Goal: Task Accomplishment & Management: Manage account settings

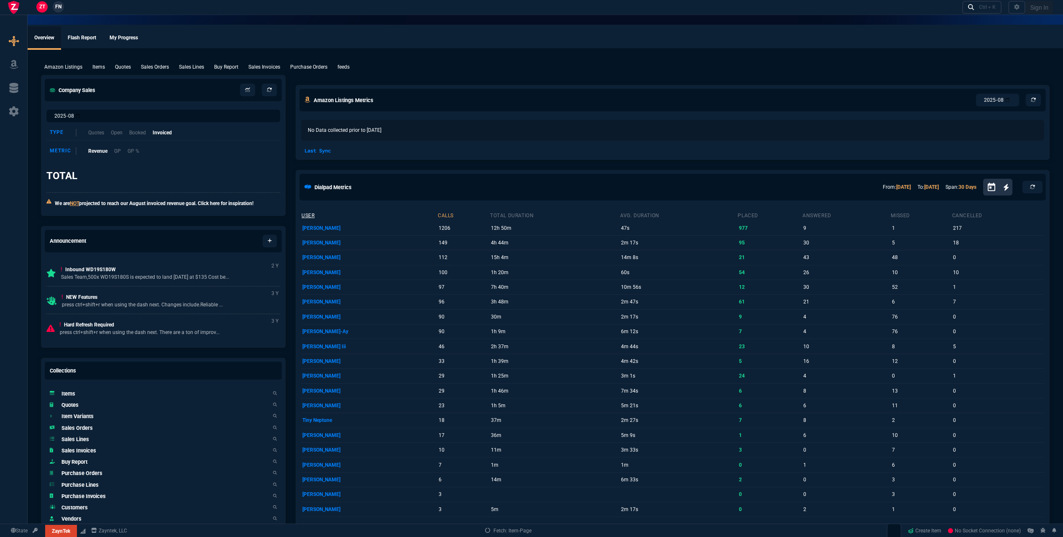
select select "18: house"
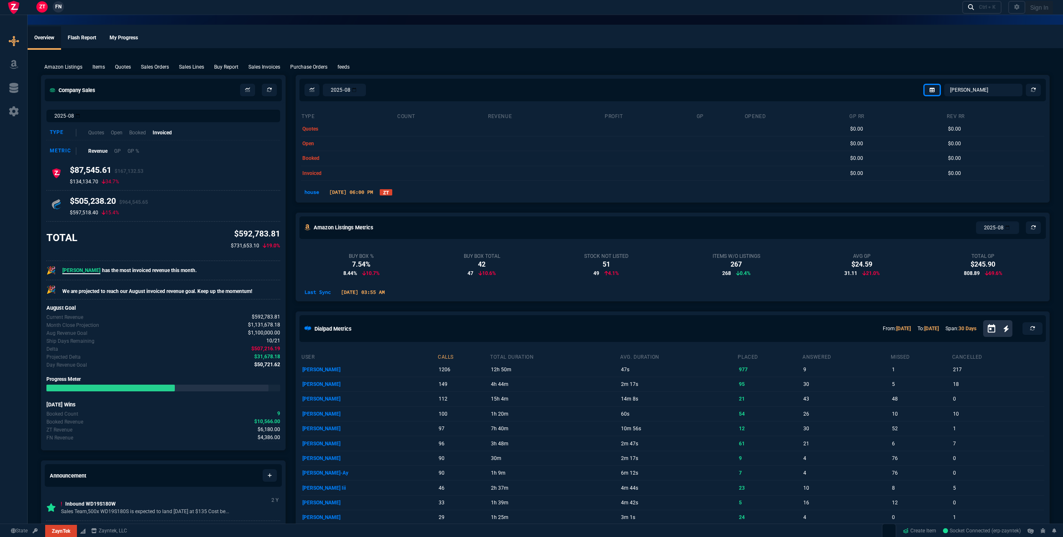
select select
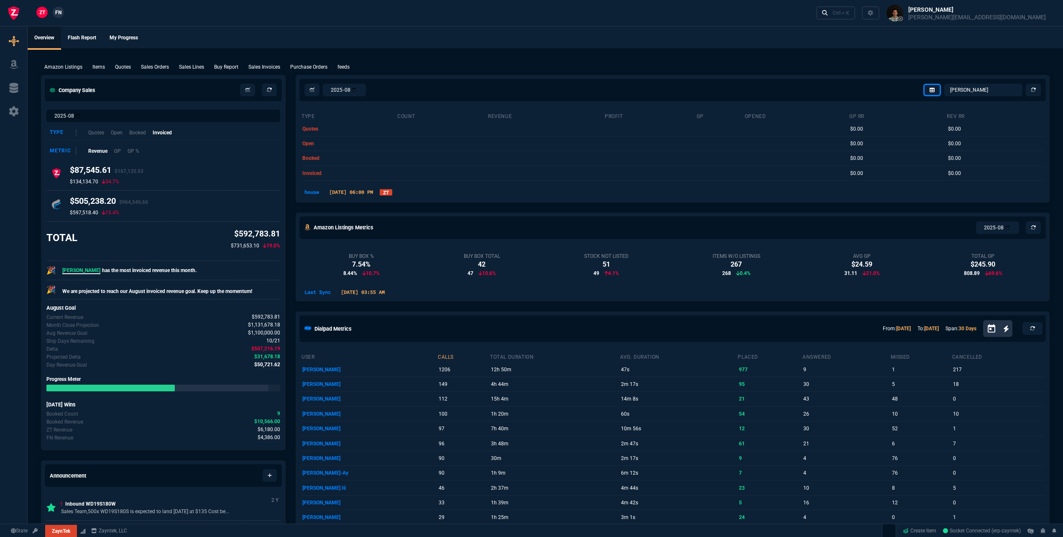
click at [21, 118] on div at bounding box center [13, 286] width 27 height 522
click at [10, 116] on icon at bounding box center [14, 111] width 13 height 10
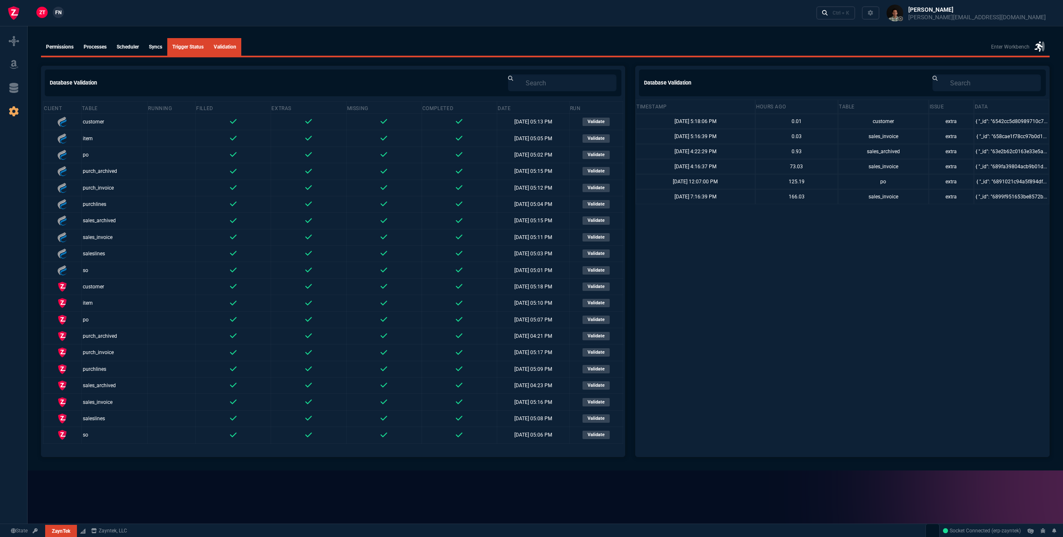
click at [150, 49] on link "syncs" at bounding box center [155, 47] width 23 height 18
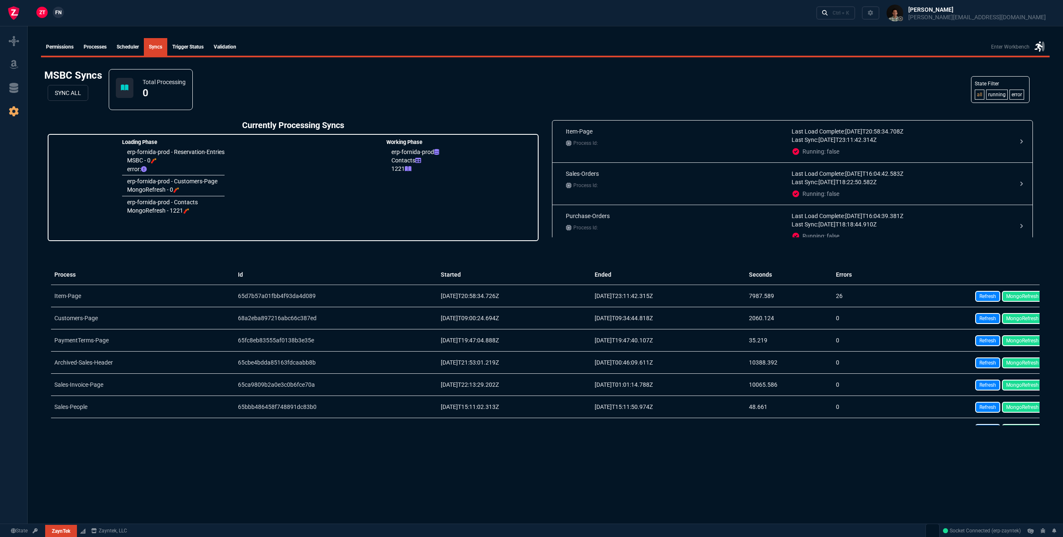
click at [190, 44] on link "Trigger Status" at bounding box center [187, 47] width 41 height 18
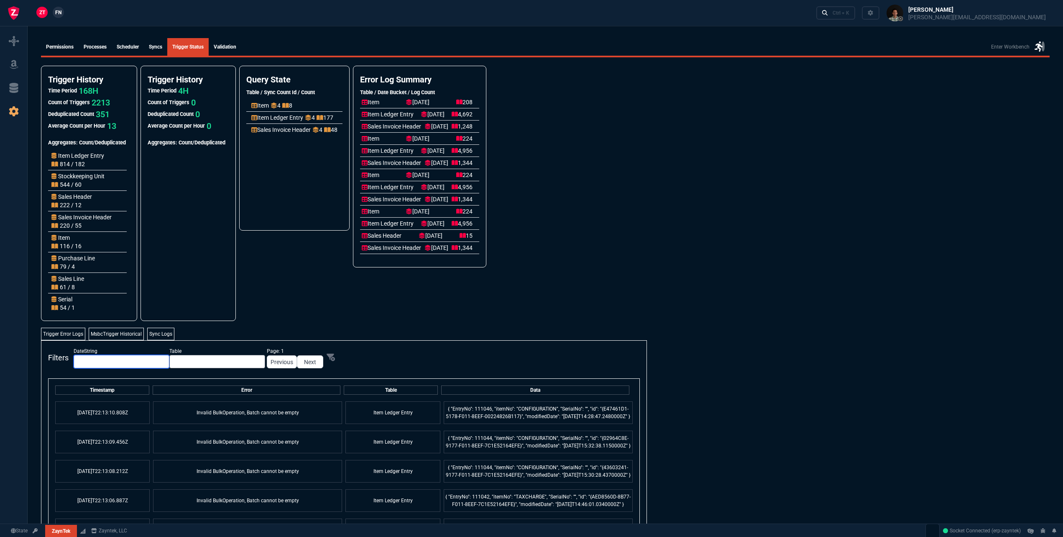
click at [114, 360] on input "text" at bounding box center [122, 361] width 96 height 13
click at [183, 363] on input "text" at bounding box center [217, 361] width 96 height 13
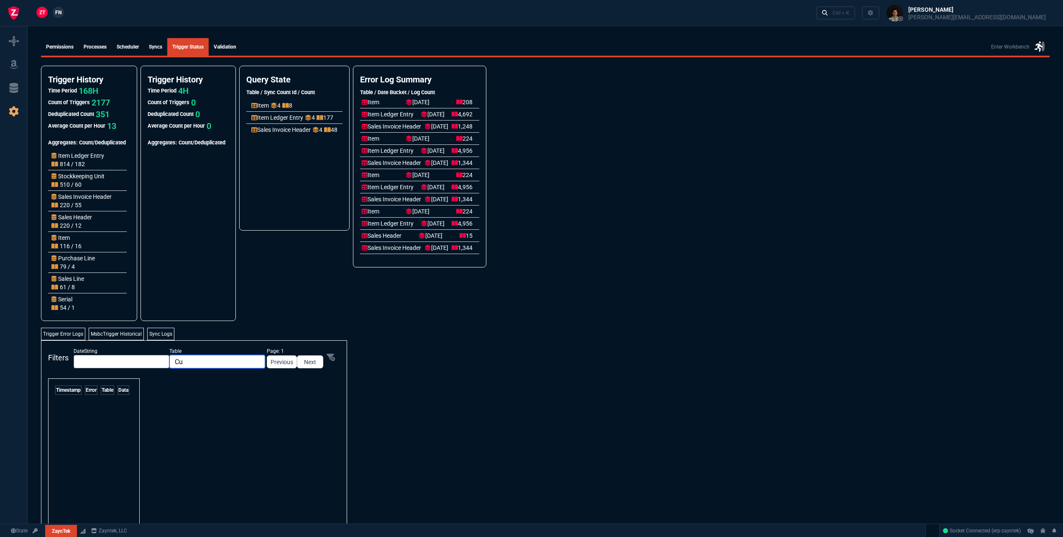
type input "C"
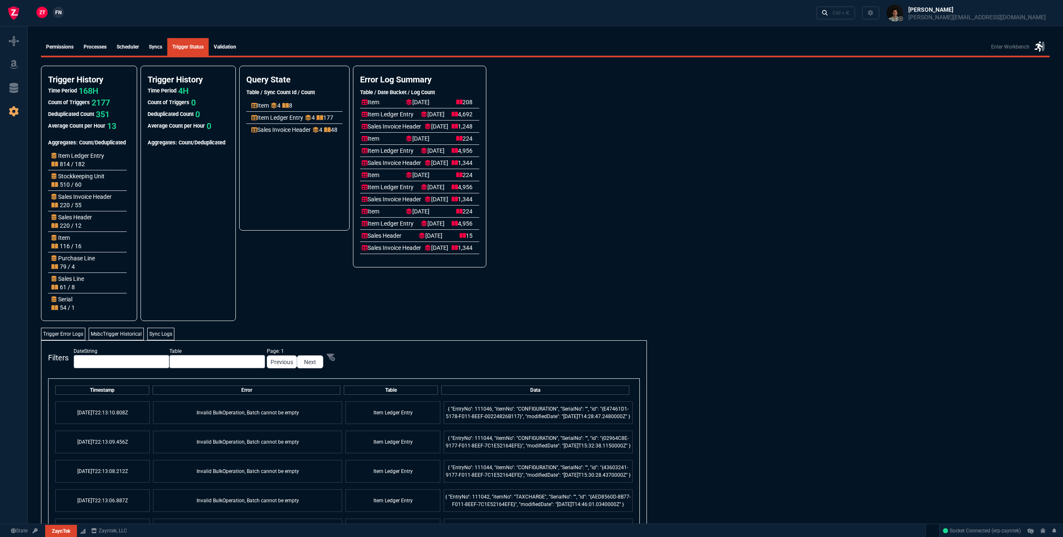
click at [148, 46] on link "syncs" at bounding box center [155, 47] width 23 height 18
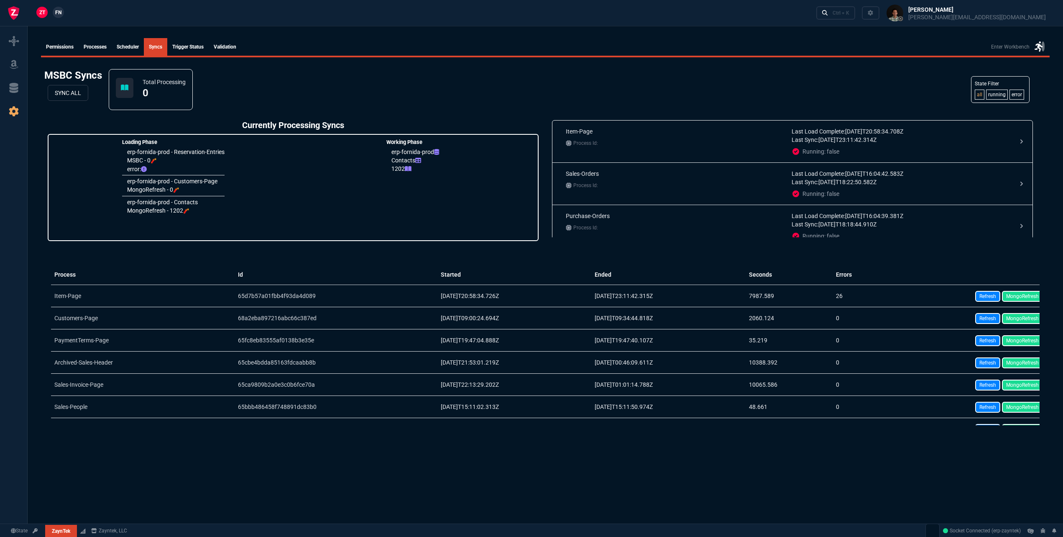
click at [181, 45] on link "Trigger Status" at bounding box center [187, 47] width 41 height 18
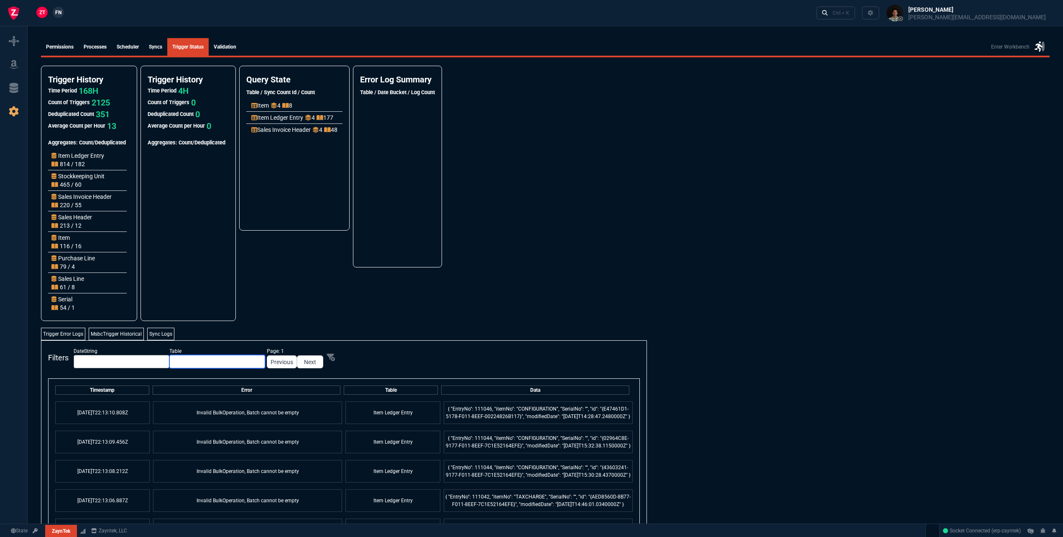
click at [172, 362] on input "text" at bounding box center [217, 361] width 96 height 13
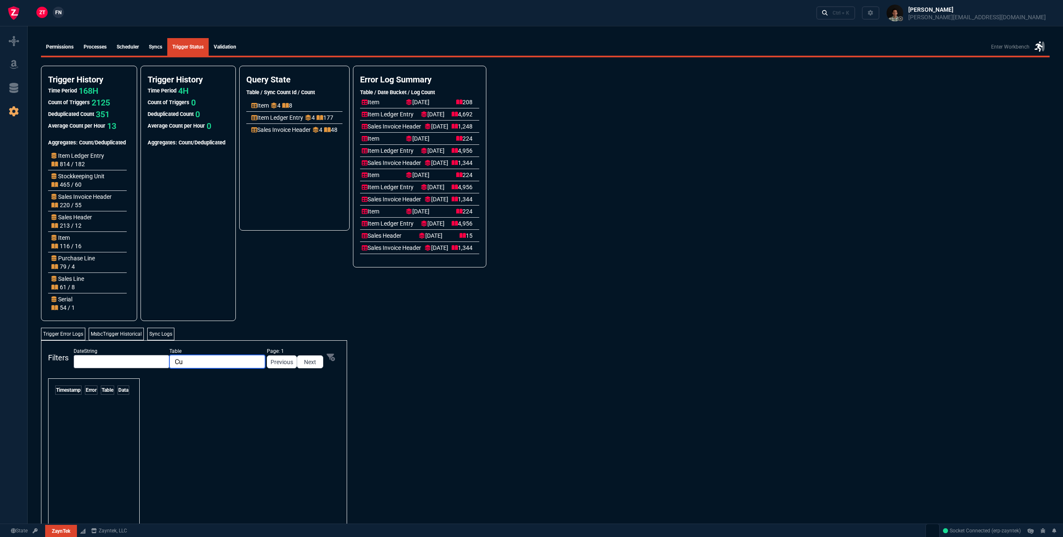
type input "C"
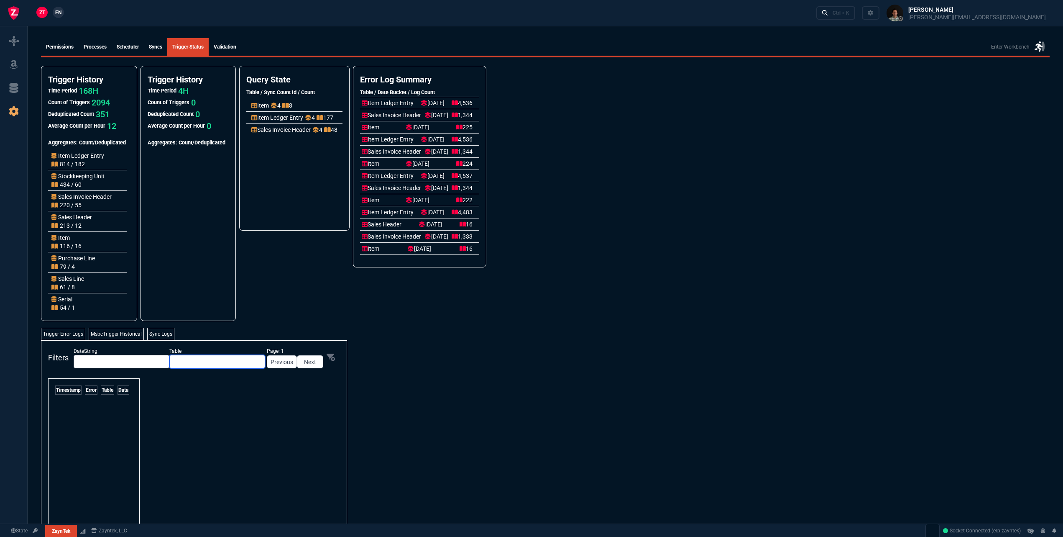
click at [184, 362] on input "text" at bounding box center [217, 361] width 96 height 13
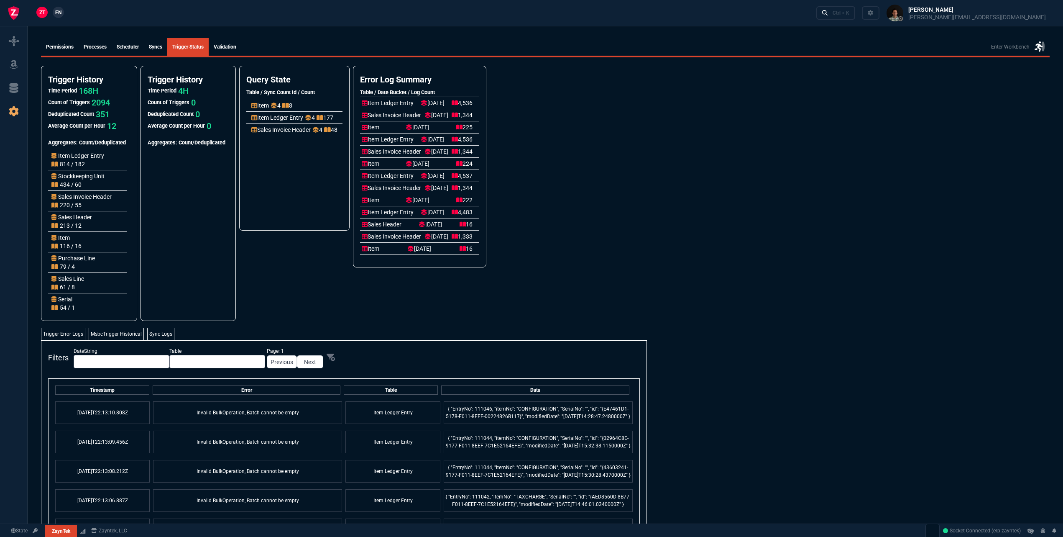
click at [446, 288] on nx-fornida-error-logs-summary "Error Log Summary Table / Date Bucket / Log Count Item [DATE] 208 Item Ledger E…" at bounding box center [420, 193] width 134 height 255
click at [163, 41] on link "syncs" at bounding box center [155, 47] width 23 height 18
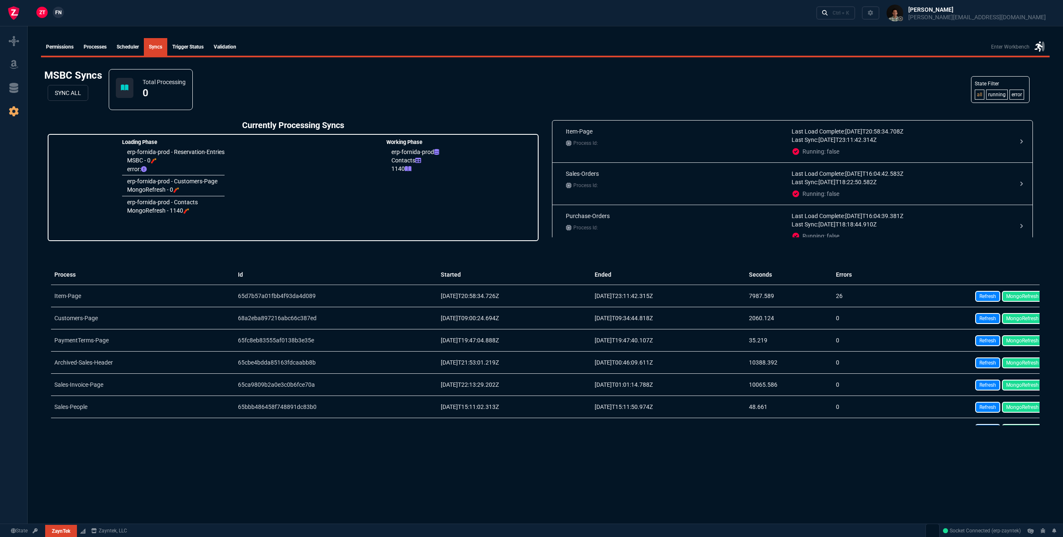
click at [294, 222] on div "Loading Phase erp-fornida-prod - Reservation-Entries MSBC - 0 🧨 error: erp-forn…" at bounding box center [293, 187] width 491 height 107
click at [149, 212] on p "MongoRefresh - 1140 🧨" at bounding box center [162, 210] width 71 height 9
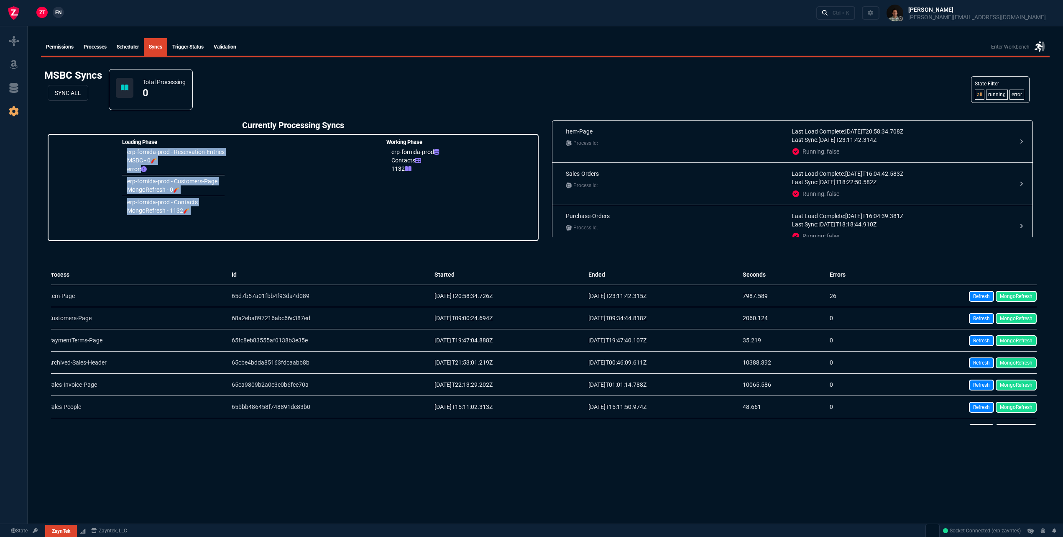
scroll to position [0, 7]
click at [281, 225] on div "Loading Phase erp-fornida-prod - Reservation-Entries MSBC - 0 🧨 error: erp-forn…" at bounding box center [293, 187] width 491 height 107
click at [224, 213] on li "erp-fornida-prod - Contacts MongoRefresh - 1132 🧨" at bounding box center [173, 206] width 102 height 21
click at [187, 211] on span "🧨" at bounding box center [186, 211] width 6 height 6
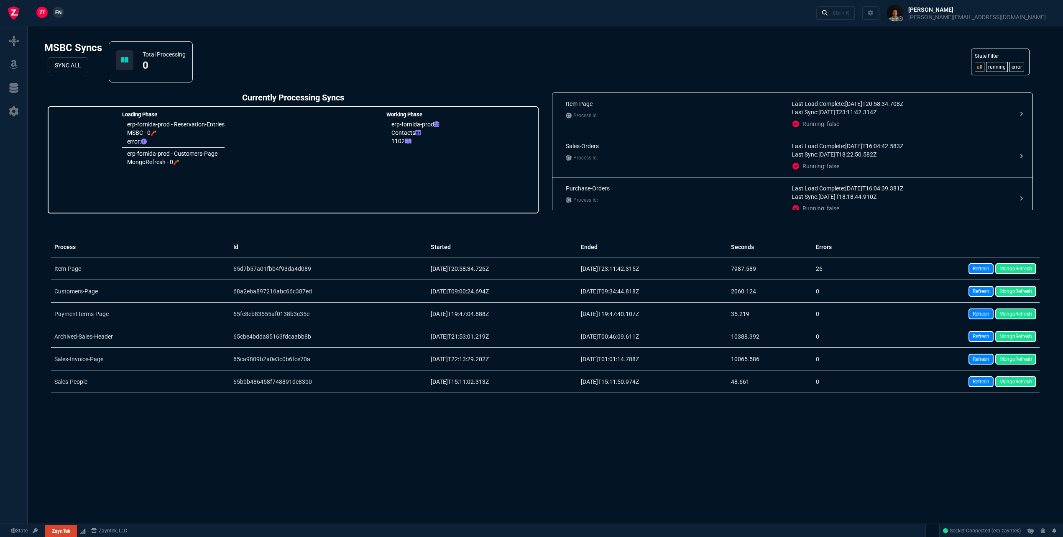
drag, startPoint x: 392, startPoint y: 125, endPoint x: 422, endPoint y: 141, distance: 34.4
click at [422, 141] on div "erp-fornida-prod Contacts 1102" at bounding box center [415, 132] width 48 height 25
drag, startPoint x: 422, startPoint y: 141, endPoint x: 450, endPoint y: 151, distance: 29.8
click at [450, 151] on div "Loading Phase erp-fornida-prod - Reservation-Entries MSBC - 0 🧨 error: erp-forn…" at bounding box center [293, 159] width 491 height 107
click at [43, 14] on span "ZT" at bounding box center [42, 13] width 6 height 8
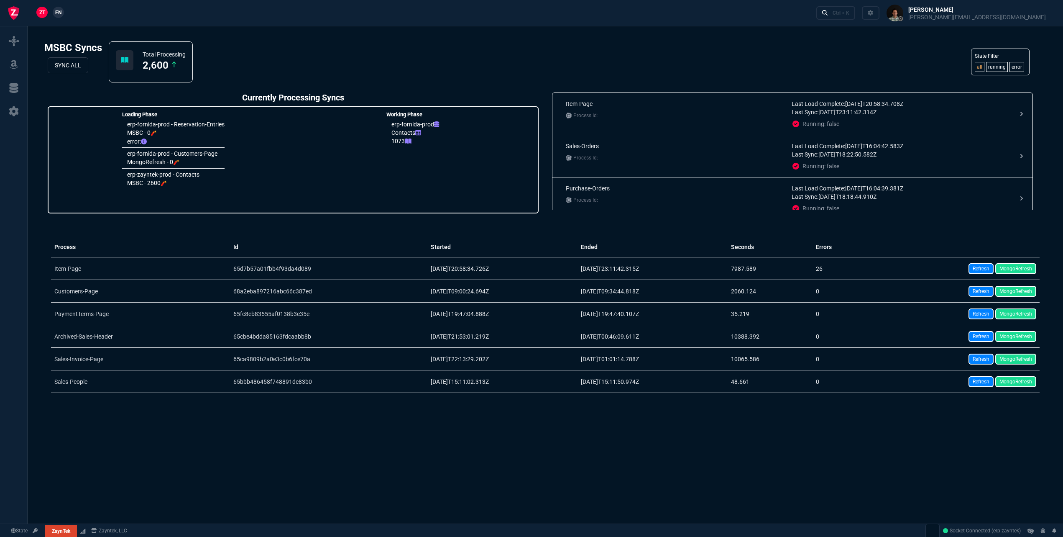
click at [969, 291] on link "Refresh" at bounding box center [981, 291] width 25 height 11
click at [176, 161] on span "🧨" at bounding box center [176, 162] width 6 height 6
click at [156, 130] on span "🧨" at bounding box center [154, 133] width 6 height 6
click at [157, 132] on span "🧨" at bounding box center [154, 133] width 6 height 6
click at [302, 134] on div "Loading Phase erp-fornida-prod - Reservation-Entries MSBC - 0 🧨 error: erp-zayn…" at bounding box center [293, 159] width 491 height 107
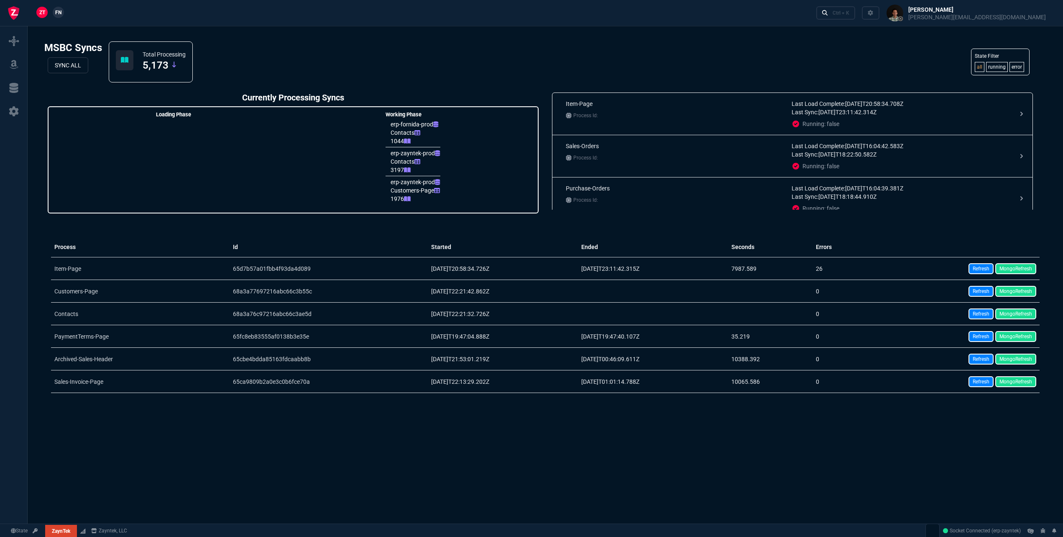
click at [58, 13] on span "FN" at bounding box center [58, 13] width 6 height 8
click at [979, 312] on link "Refresh" at bounding box center [981, 313] width 25 height 11
click at [10, 116] on fa-icon at bounding box center [14, 112] width 13 height 12
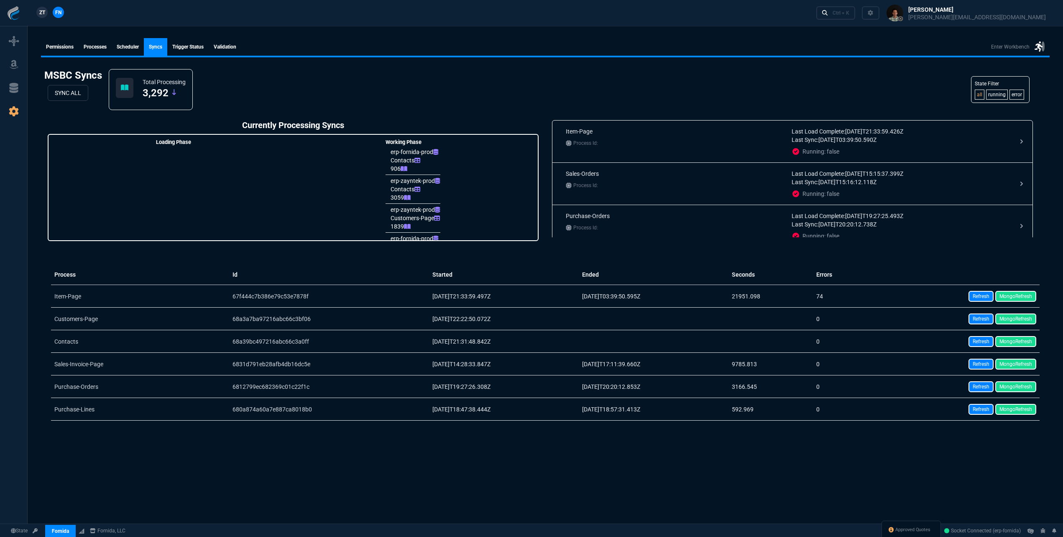
click at [195, 49] on link "Trigger Status" at bounding box center [187, 47] width 41 height 18
